Goal: Task Accomplishment & Management: Complete application form

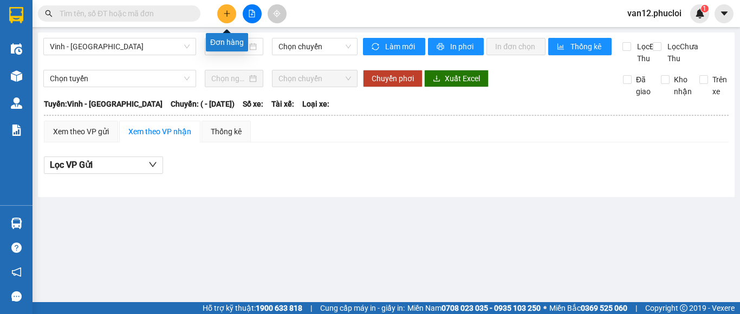
click at [226, 15] on icon "plus" at bounding box center [227, 14] width 8 height 8
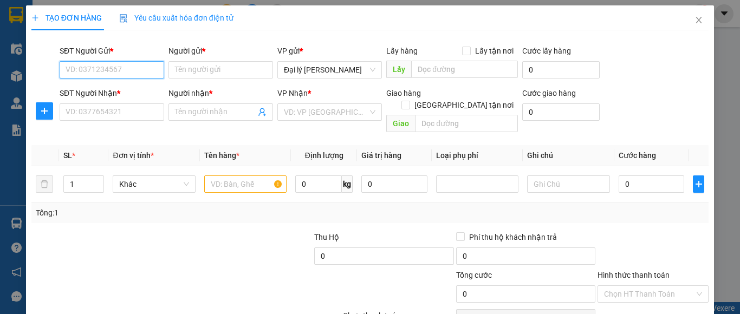
click at [155, 69] on input "SĐT Người Gửi *" at bounding box center [112, 69] width 105 height 17
click at [128, 92] on div "0393545711 - C OANH" at bounding box center [111, 92] width 90 height 12
type input "0393545711"
type input "C OANH"
type input "0393545711"
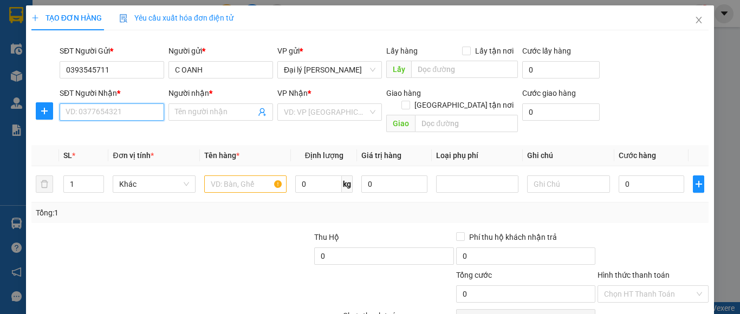
click at [153, 115] on input "SĐT Người Nhận *" at bounding box center [112, 111] width 105 height 17
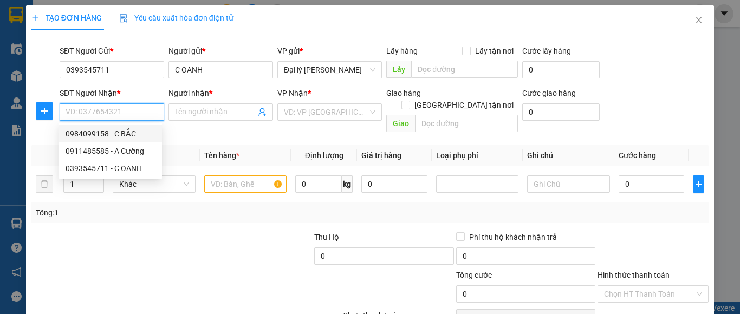
click at [129, 133] on div "0984099158 - C BẮC" at bounding box center [111, 134] width 90 height 12
type input "0984099158"
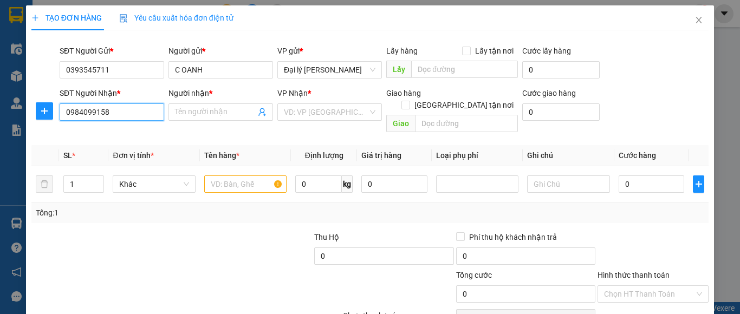
type input "C BẮC"
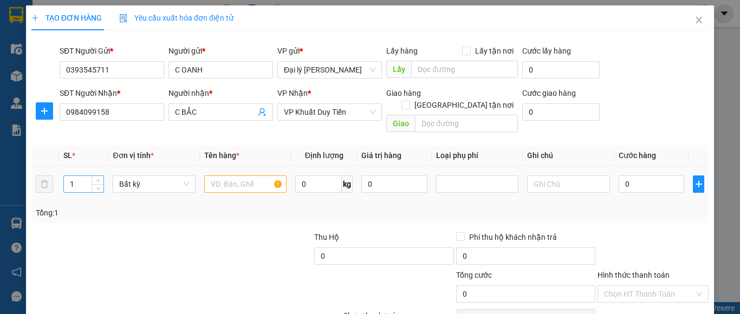
click at [73, 176] on input "1" at bounding box center [84, 184] width 40 height 16
type input "3"
click at [274, 175] on input "text" at bounding box center [245, 183] width 82 height 17
type input "TP"
click at [310, 175] on input "0" at bounding box center [318, 183] width 47 height 17
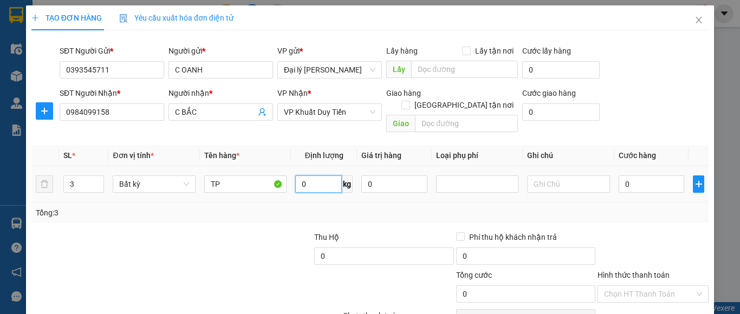
click at [303, 175] on input "0" at bounding box center [318, 183] width 47 height 17
click at [301, 175] on input "047" at bounding box center [318, 183] width 47 height 17
type input "47"
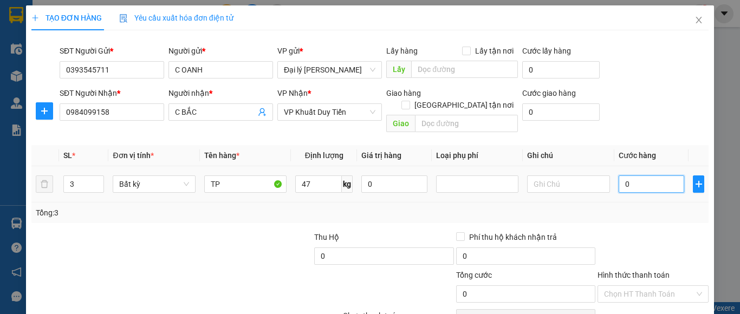
click at [621, 175] on input "0" at bounding box center [652, 183] width 66 height 17
type input "120.000"
click at [624, 175] on input "120.000" at bounding box center [652, 183] width 66 height 17
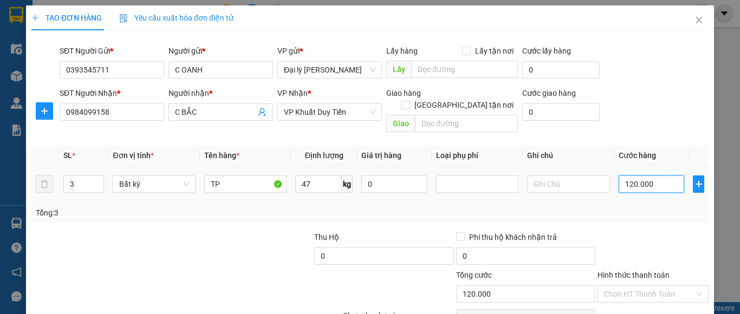
type input "10.000"
type input "140.000"
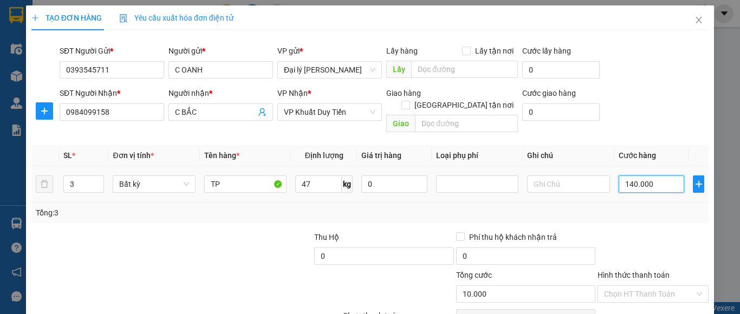
type input "140.000"
click at [623, 271] on label "Hình thức thanh toán" at bounding box center [633, 275] width 72 height 9
click at [623, 286] on input "Hình thức thanh toán" at bounding box center [649, 294] width 90 height 16
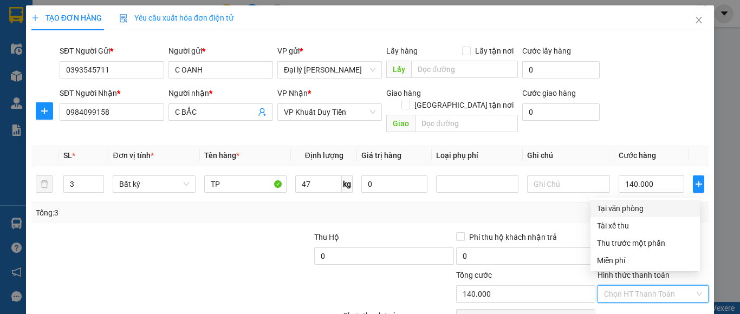
click at [634, 206] on div "Tại văn phòng" at bounding box center [645, 209] width 96 height 12
type input "0"
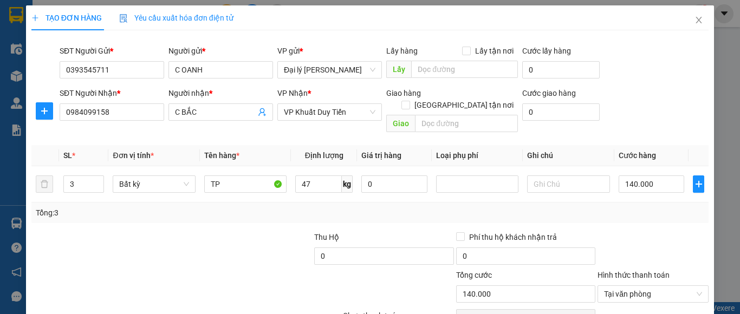
scroll to position [83, 0]
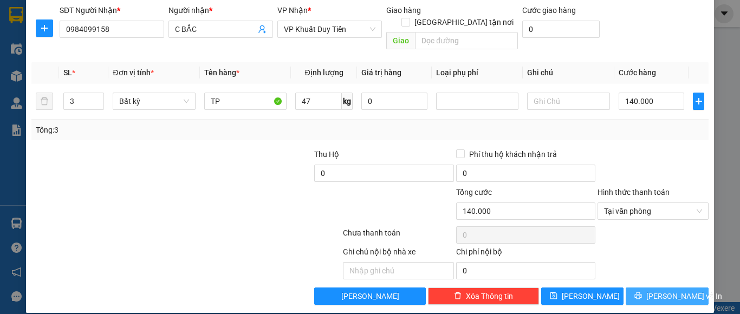
click at [673, 290] on span "[PERSON_NAME] và In" at bounding box center [684, 296] width 76 height 12
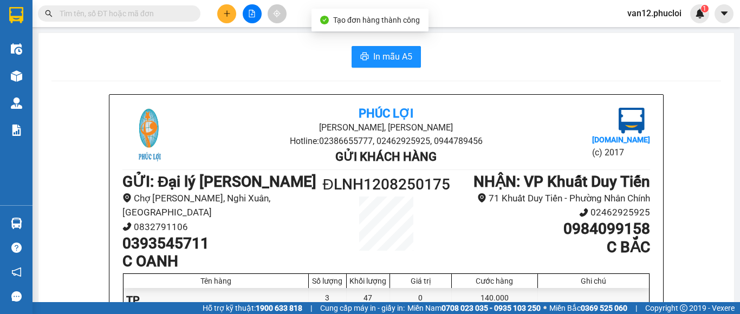
click at [717, 257] on div "In mẫu A5 Phúc Lợi Đường [PERSON_NAME], Phường Nghi Hương Hotline: 02386655777,…" at bounding box center [385, 287] width 695 height 509
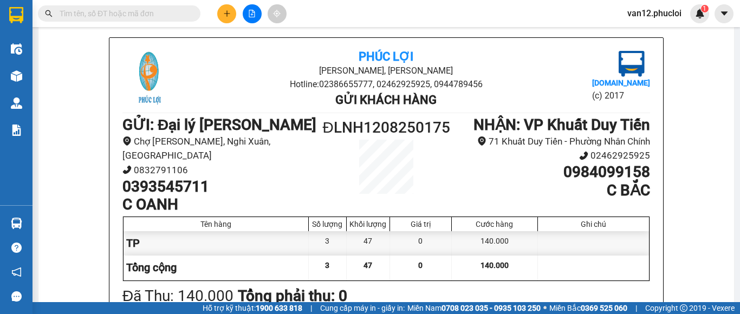
scroll to position [65, 0]
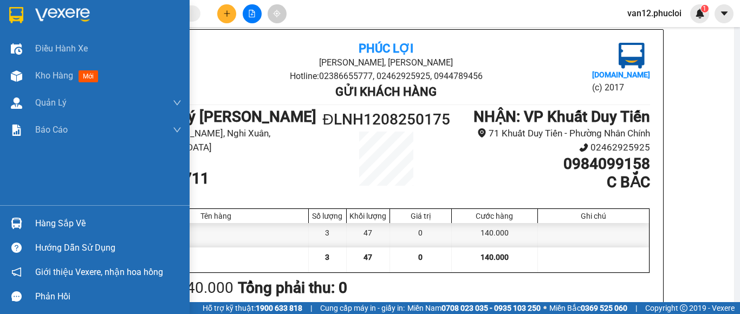
click at [20, 15] on img at bounding box center [16, 15] width 14 height 16
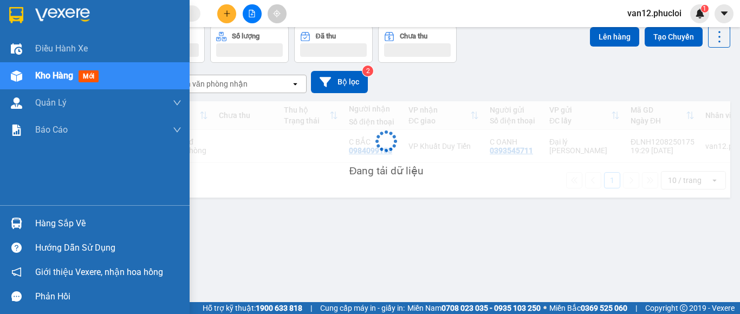
scroll to position [50, 0]
